Goal: Information Seeking & Learning: Learn about a topic

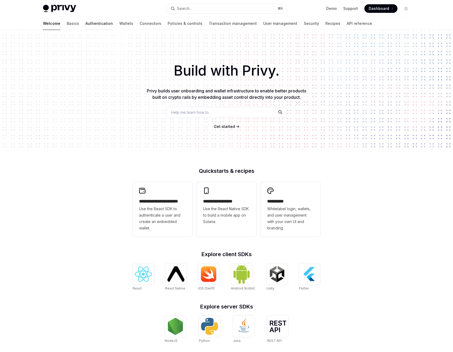
click at [86, 21] on link "Authentication" at bounding box center [100, 23] width 28 height 13
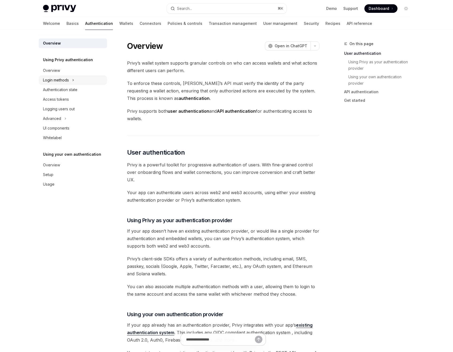
click at [72, 79] on icon "Toggle Login methods section" at bounding box center [73, 80] width 2 height 6
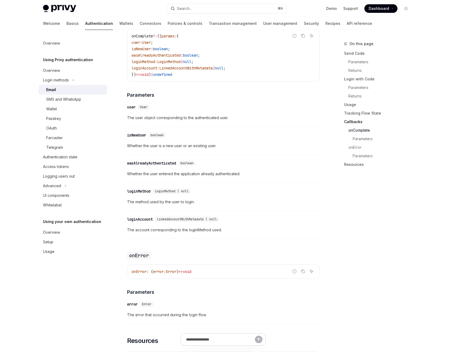
scroll to position [853, 0]
click at [64, 195] on div "UI components" at bounding box center [56, 195] width 26 height 6
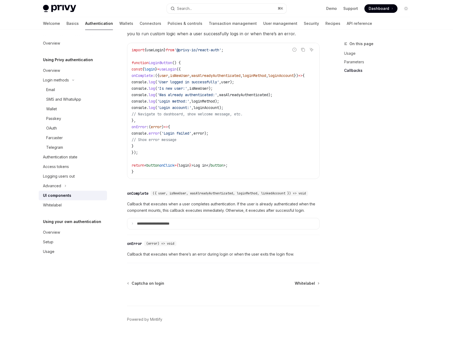
scroll to position [674, 0]
click at [71, 88] on div "Email" at bounding box center [75, 90] width 58 height 6
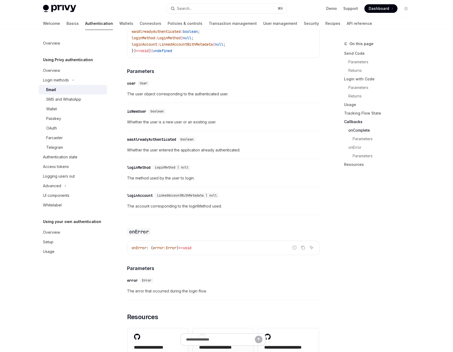
scroll to position [876, 0]
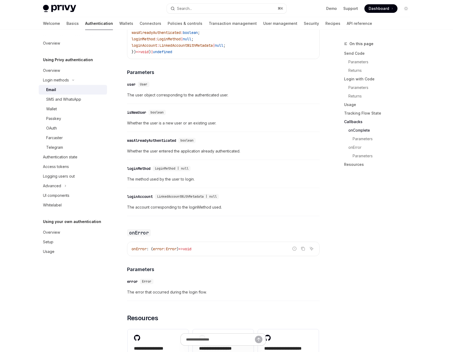
click at [61, 7] on img at bounding box center [59, 8] width 33 height 7
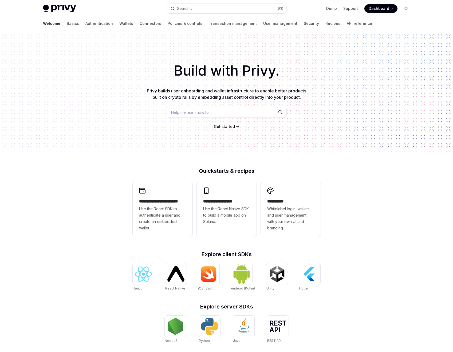
type textarea "*"
